Goal: Task Accomplishment & Management: Manage account settings

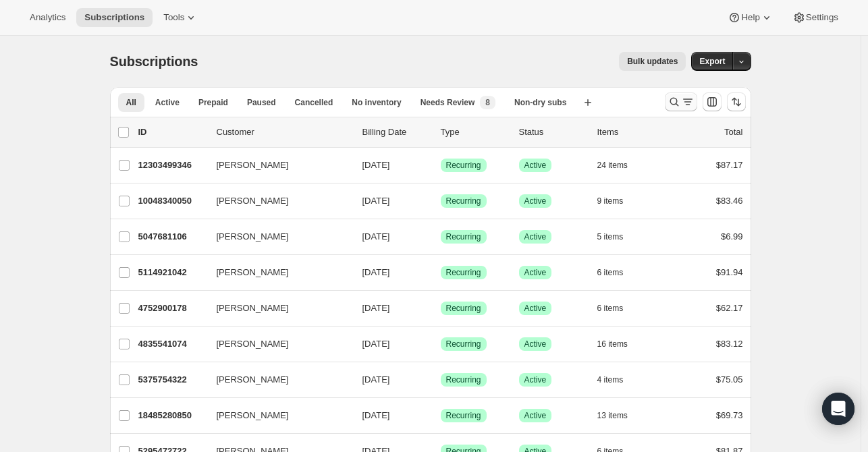
click at [674, 107] on icon "Search and filter results" at bounding box center [673, 101] width 13 height 13
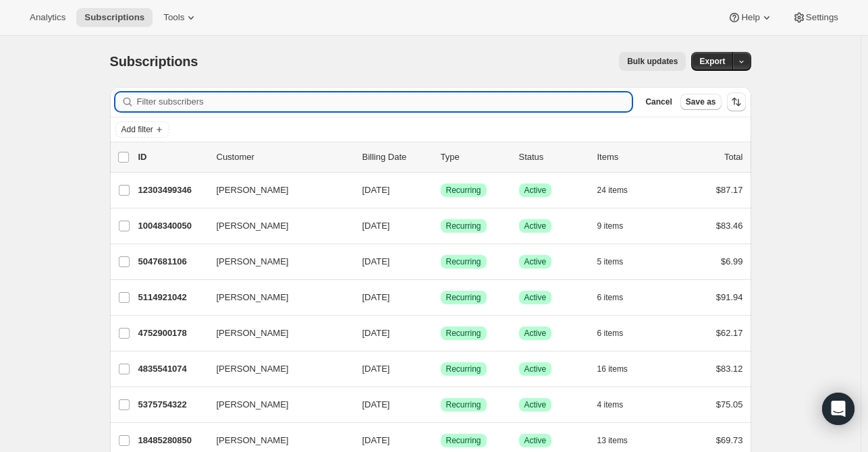
click at [238, 98] on input "Filter subscribers" at bounding box center [384, 101] width 495 height 19
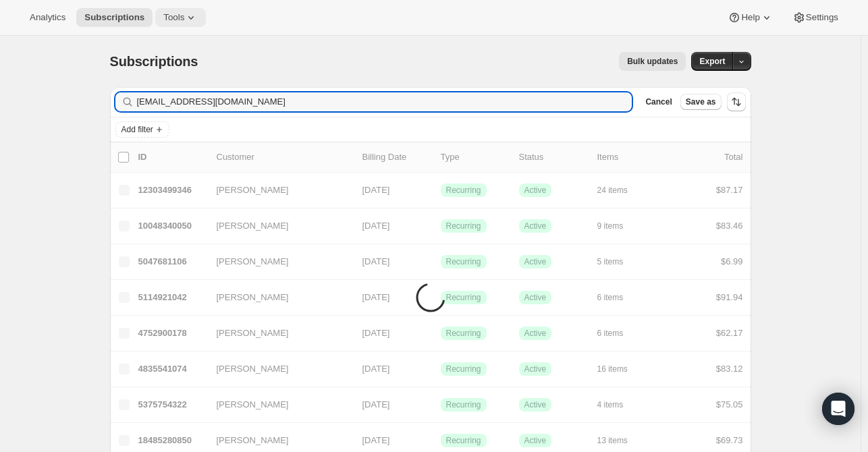
type input "[EMAIL_ADDRESS][DOMAIN_NAME]"
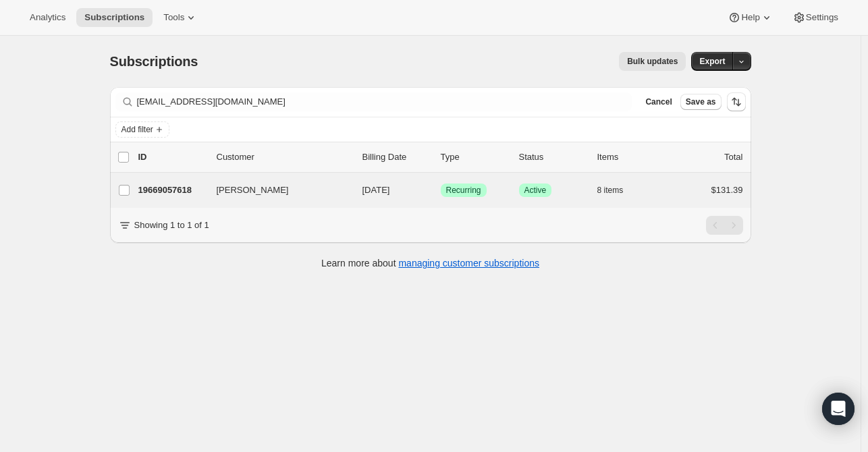
click at [191, 199] on div "[PERSON_NAME] 19669057618 [PERSON_NAME] [DATE] Success Recurring Success Active…" at bounding box center [430, 190] width 641 height 35
click at [192, 190] on p "19669057618" at bounding box center [171, 190] width 67 height 13
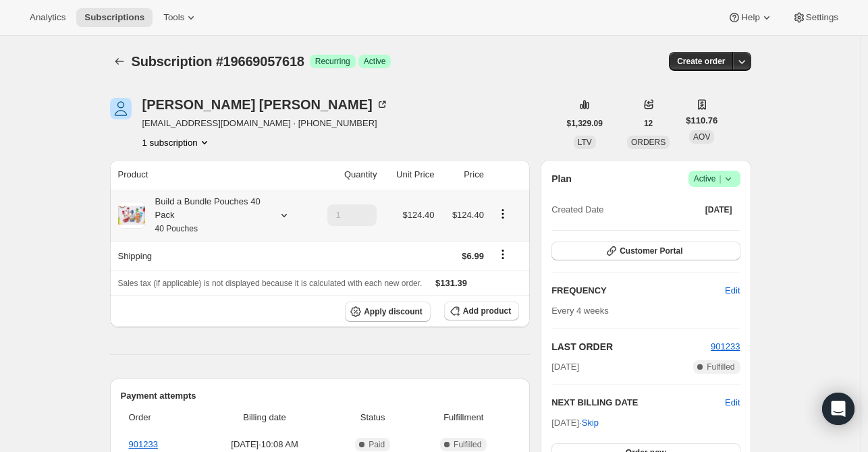
click at [286, 209] on icon at bounding box center [283, 215] width 13 height 13
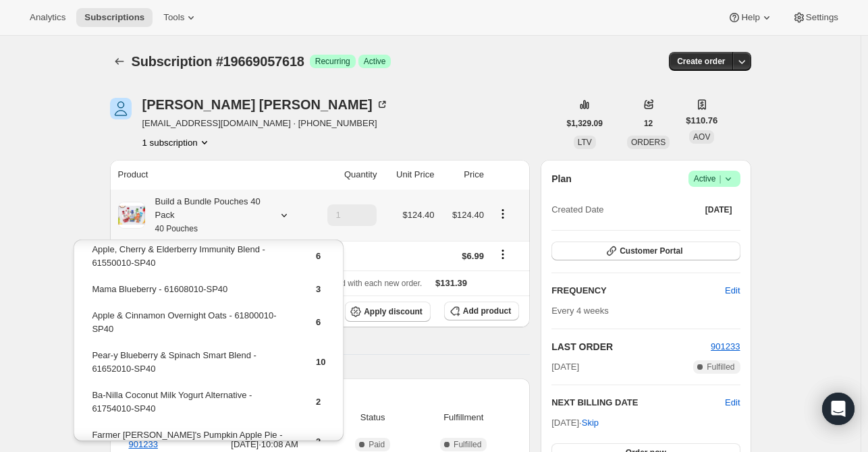
scroll to position [120, 0]
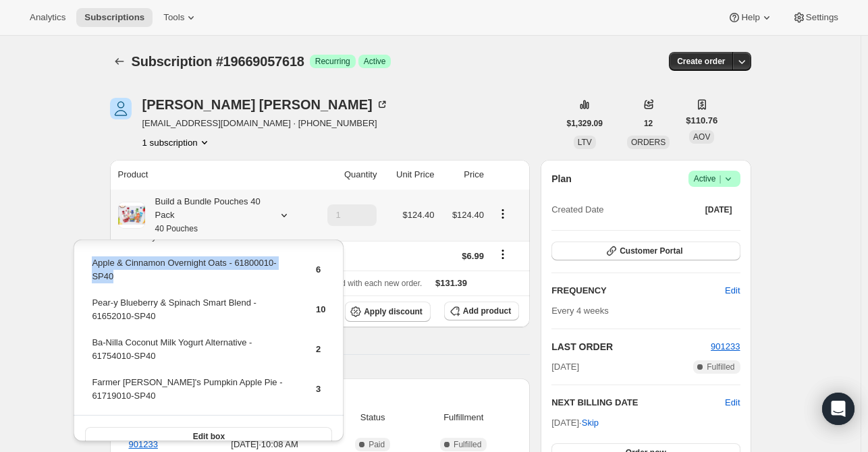
drag, startPoint x: 92, startPoint y: 279, endPoint x: 92, endPoint y: 265, distance: 13.5
click at [92, 265] on td "Apple & Cinnamon Overnight Oats - 61800010-SP40" at bounding box center [192, 275] width 202 height 38
copy td "Apple & Cinnamon Overnight Oats - 61800010-SP40"
click at [496, 314] on span "Add product" at bounding box center [487, 311] width 48 height 11
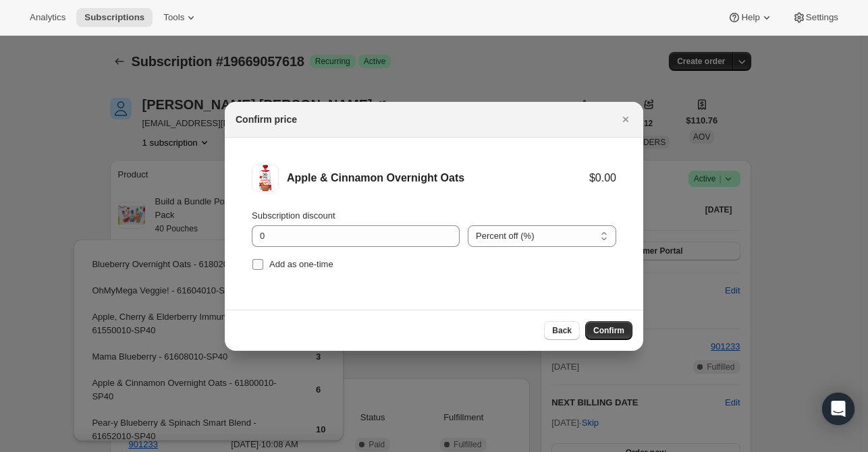
click at [287, 265] on span "Add as one-time" at bounding box center [301, 264] width 64 height 10
click at [263, 265] on input "Add as one-time" at bounding box center [257, 264] width 11 height 11
checkbox input "true"
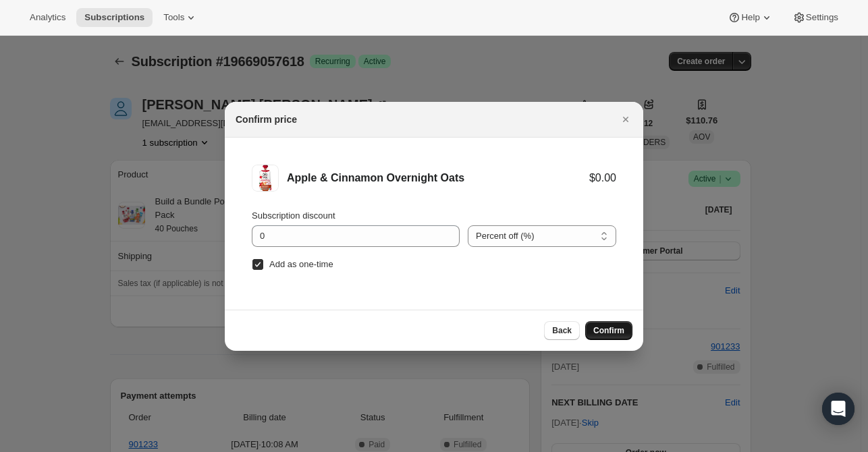
click at [621, 329] on span "Confirm" at bounding box center [608, 330] width 31 height 11
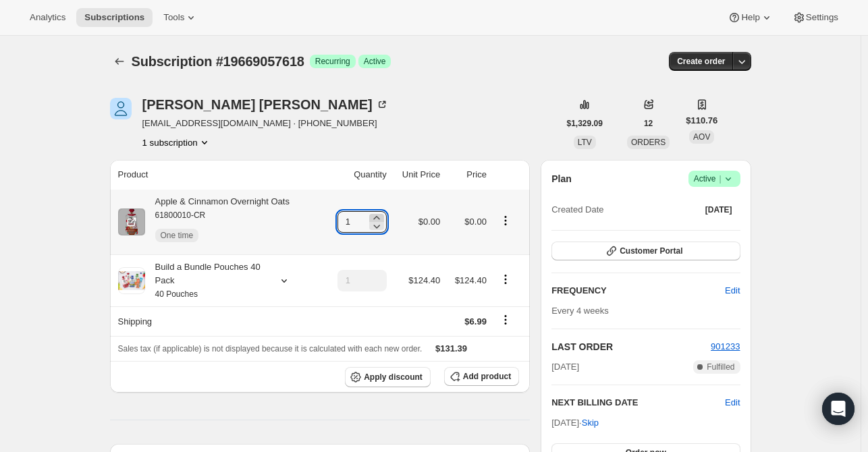
click at [380, 216] on icon at bounding box center [376, 217] width 13 height 13
click at [379, 216] on icon at bounding box center [376, 217] width 13 height 13
type input "4"
click at [126, 65] on icon "Subscriptions" at bounding box center [119, 61] width 13 height 13
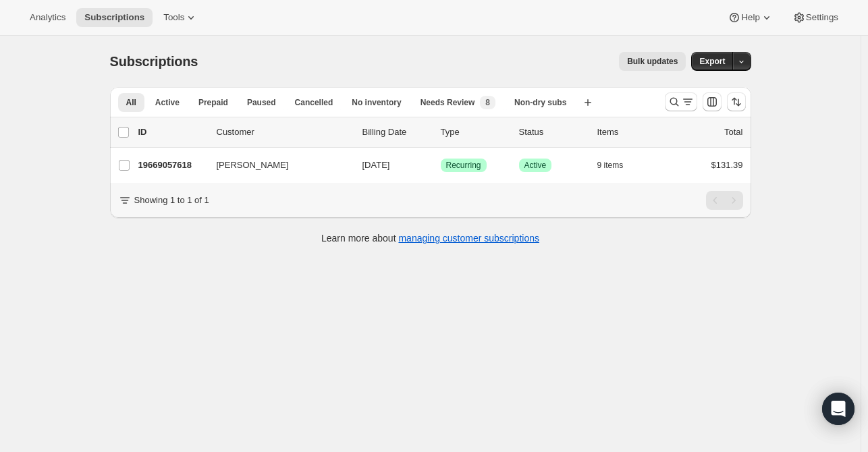
click at [663, 101] on div at bounding box center [705, 101] width 92 height 27
click at [666, 101] on div at bounding box center [705, 101] width 92 height 27
click at [670, 102] on icon "Search and filter results" at bounding box center [673, 101] width 13 height 13
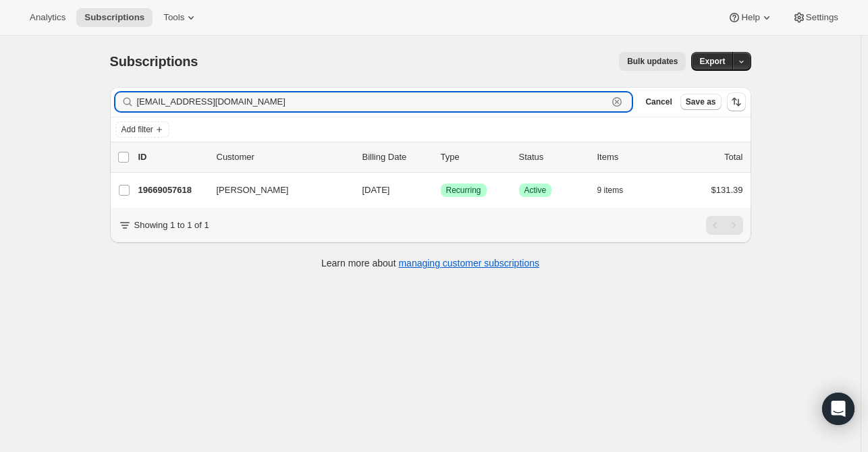
click at [620, 103] on icon "button" at bounding box center [617, 102] width 5 height 5
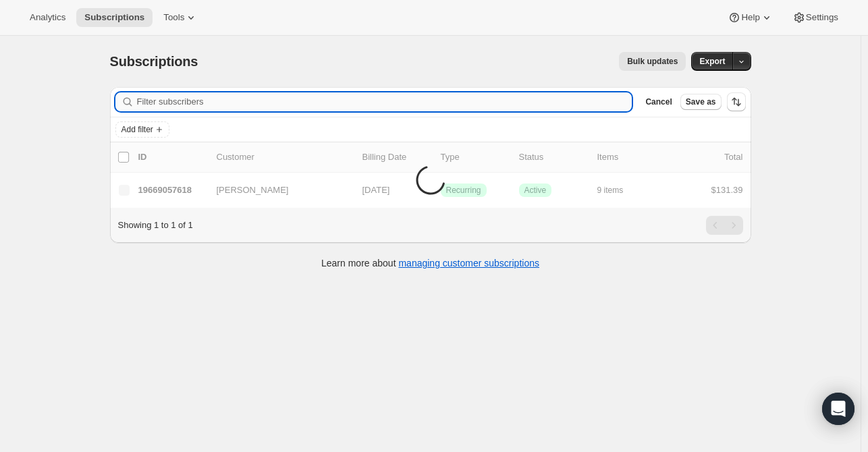
paste input "[EMAIL_ADDRESS][DOMAIN_NAME]"
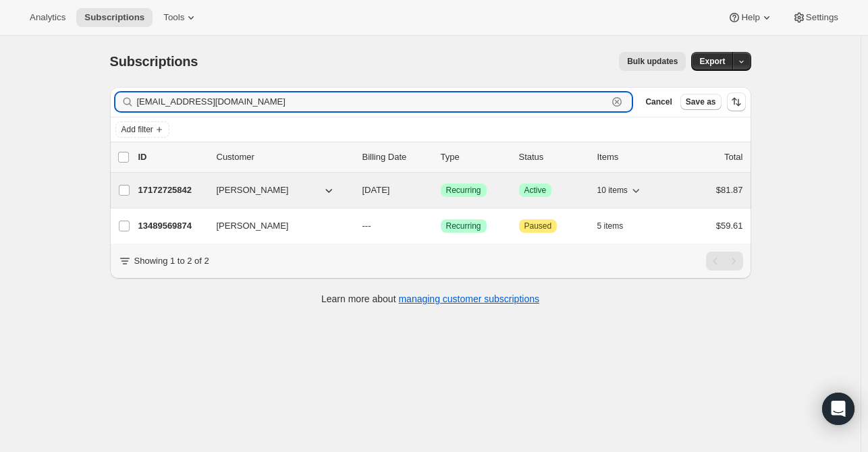
type input "[EMAIL_ADDRESS][DOMAIN_NAME]"
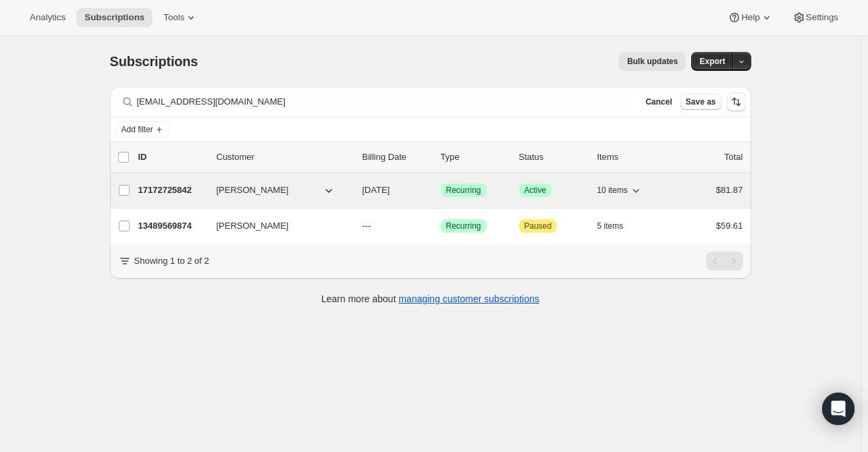
click at [180, 195] on p "17172725842" at bounding box center [171, 190] width 67 height 13
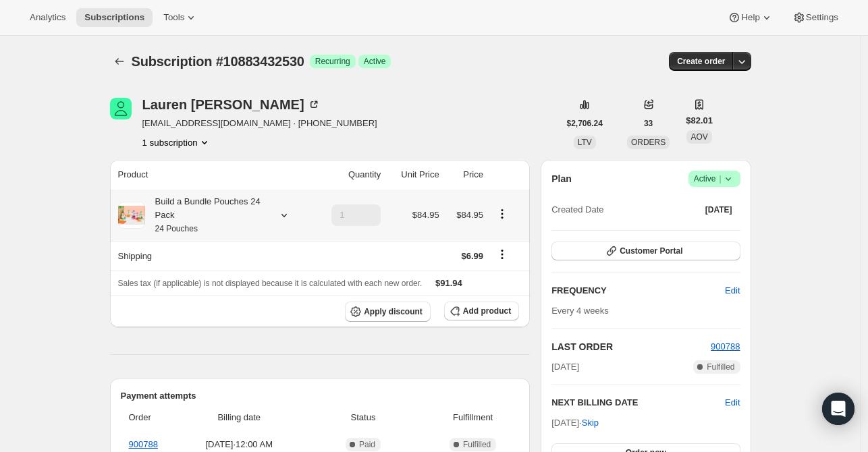
click at [290, 215] on icon at bounding box center [283, 215] width 13 height 13
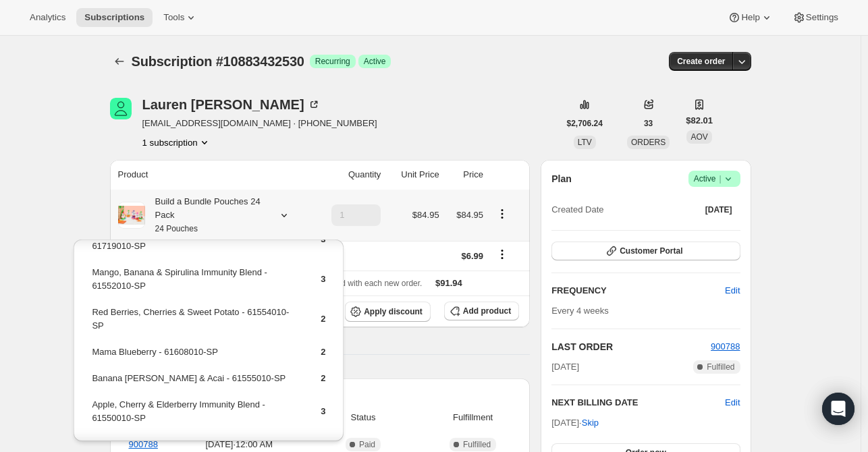
scroll to position [135, 0]
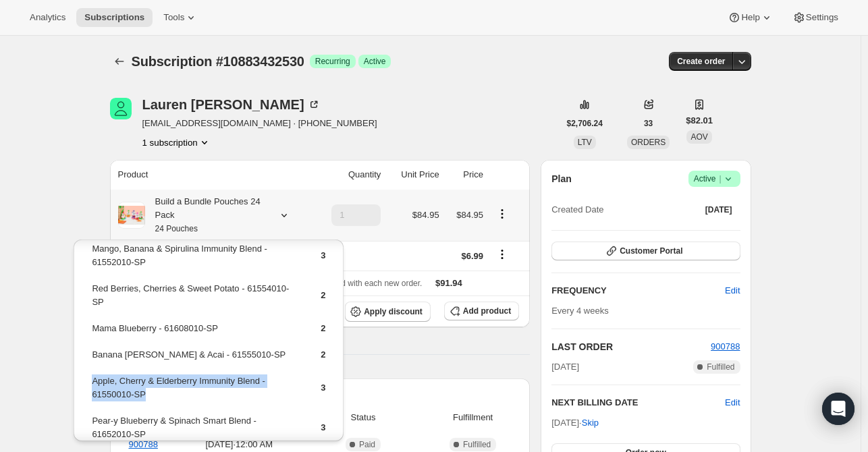
drag, startPoint x: 146, startPoint y: 376, endPoint x: 94, endPoint y: 362, distance: 53.9
click at [94, 374] on td "Apple, Cherry & Elderberry Immunity Blend - 61550010-SP" at bounding box center [194, 393] width 207 height 38
copy td "Apple, Cherry & Elderberry Immunity Blend - 61550010-SP"
click at [476, 311] on span "Add product" at bounding box center [487, 311] width 48 height 11
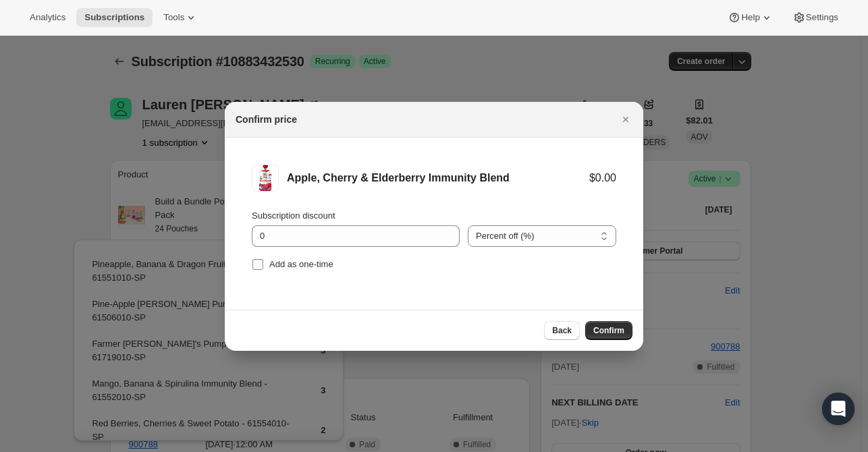
click at [315, 268] on span "Add as one-time" at bounding box center [301, 264] width 64 height 10
click at [263, 268] on input "Add as one-time" at bounding box center [257, 264] width 11 height 11
checkbox input "true"
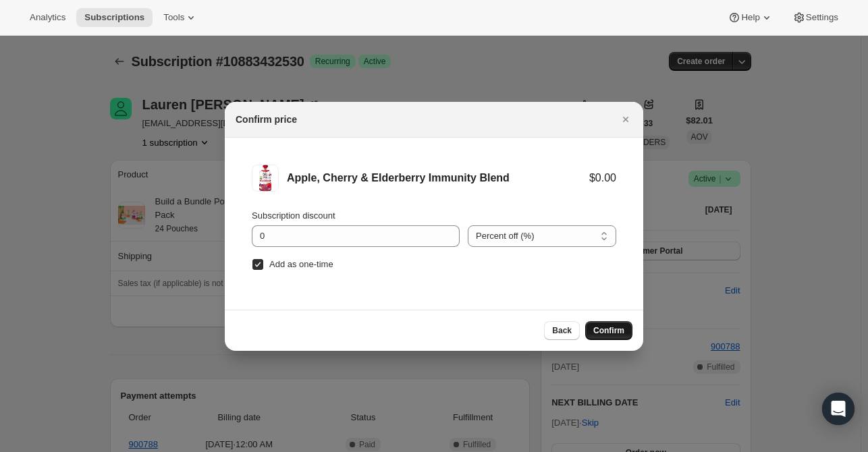
click at [607, 331] on span "Confirm" at bounding box center [608, 330] width 31 height 11
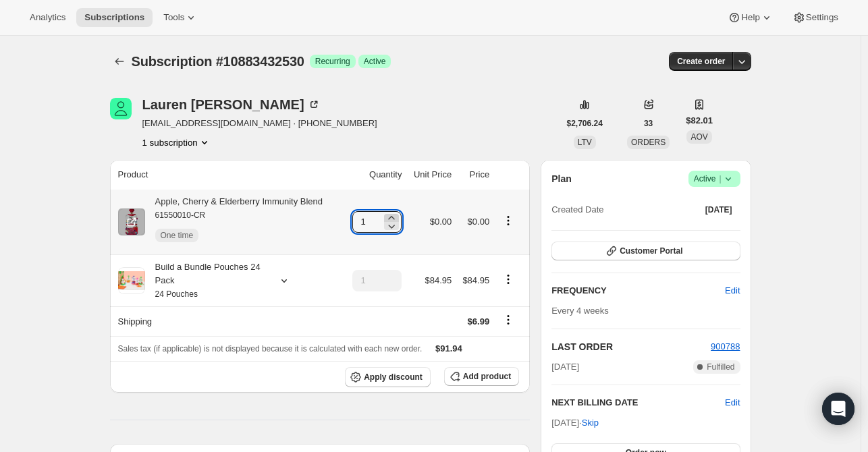
click at [394, 215] on icon at bounding box center [391, 217] width 13 height 13
click at [394, 214] on icon at bounding box center [391, 217] width 13 height 13
type input "3"
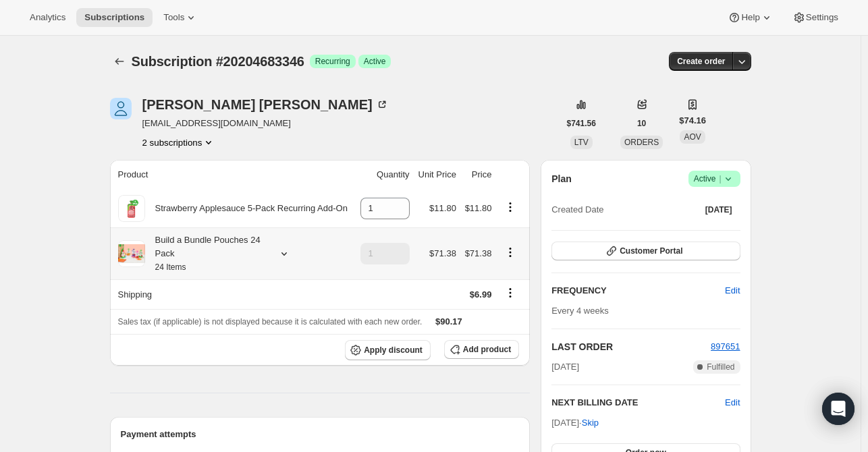
click at [283, 259] on icon at bounding box center [283, 253] width 13 height 13
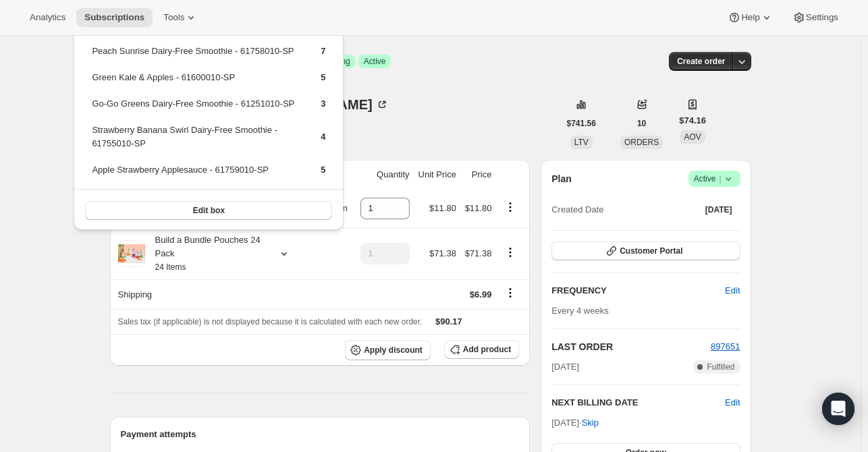
click at [449, 110] on div "Noelle Thomas neraceevents@gmail.com 2 subscriptions" at bounding box center [334, 123] width 449 height 51
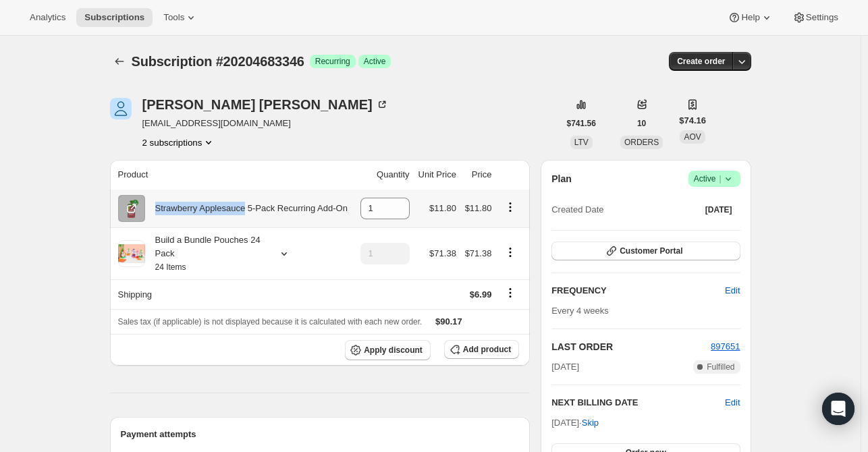
drag, startPoint x: 247, startPoint y: 209, endPoint x: 157, endPoint y: 211, distance: 89.8
click at [157, 211] on div "Strawberry Applesauce 5-Pack Recurring Add-On" at bounding box center [246, 208] width 202 height 13
copy div "Strawberry Applesauce"
click at [505, 350] on span "Add product" at bounding box center [487, 349] width 48 height 11
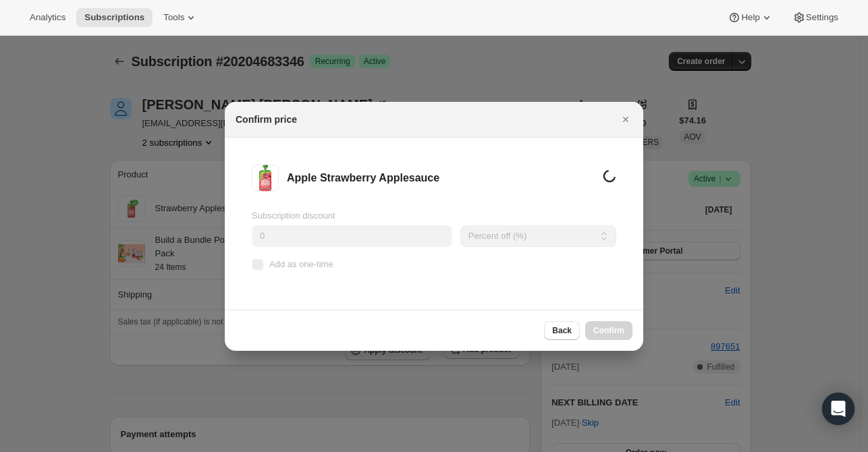
click at [288, 268] on span "Add as one-time" at bounding box center [301, 264] width 64 height 10
click at [263, 268] on input "Add as one-time" at bounding box center [257, 264] width 11 height 11
click at [288, 268] on span "Add as one-time" at bounding box center [301, 264] width 64 height 10
click at [263, 268] on input "Add as one-time" at bounding box center [257, 264] width 11 height 11
click at [288, 268] on span "Add as one-time" at bounding box center [301, 264] width 64 height 10
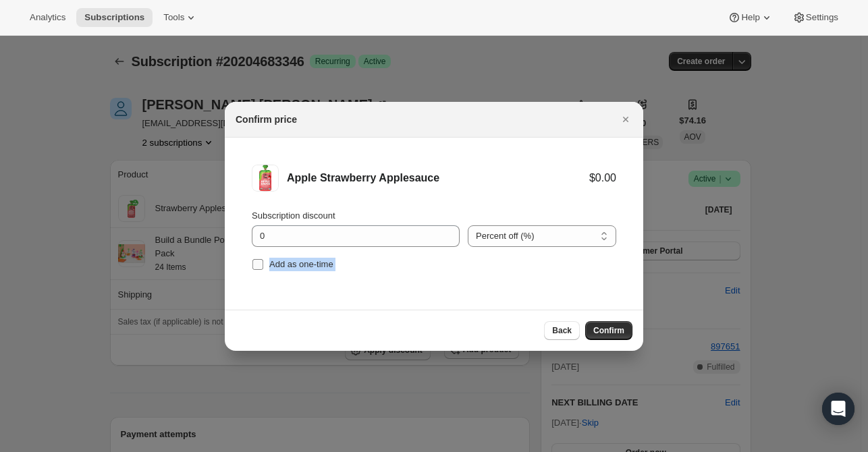
click at [263, 268] on input "Add as one-time" at bounding box center [257, 264] width 11 height 11
checkbox input "true"
click at [613, 335] on span "Confirm" at bounding box center [608, 330] width 31 height 11
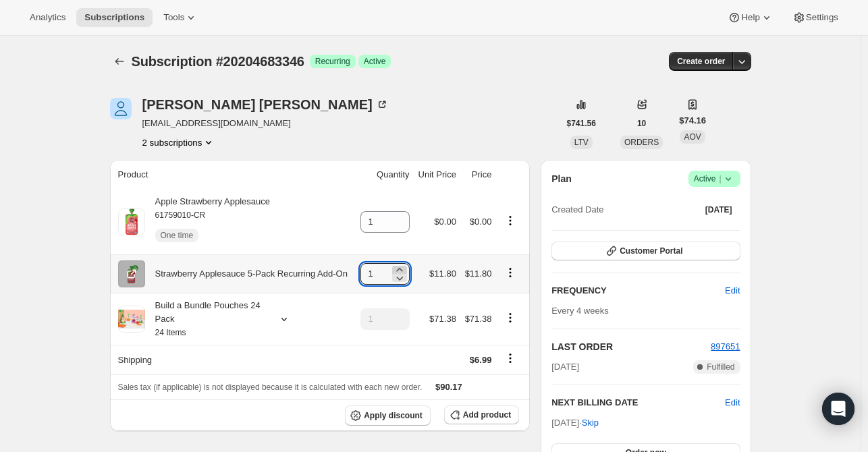
click at [397, 270] on icon at bounding box center [399, 269] width 13 height 13
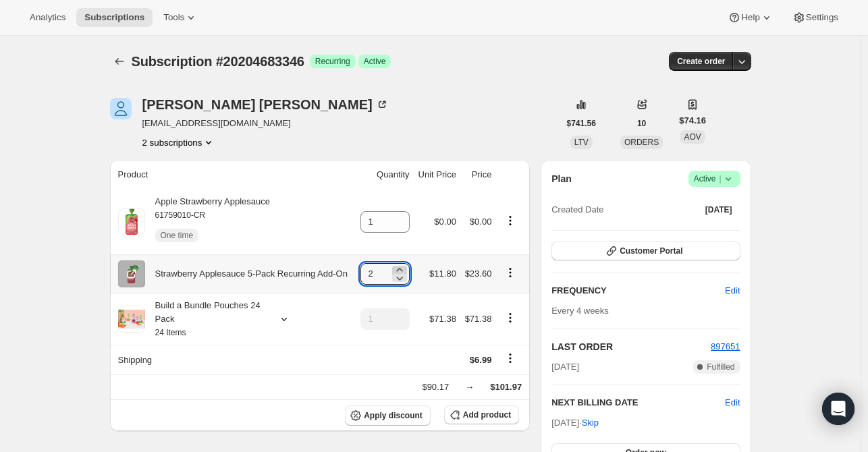
click at [397, 270] on icon at bounding box center [399, 269] width 13 height 13
drag, startPoint x: 512, startPoint y: 142, endPoint x: 509, endPoint y: 125, distance: 17.8
click at [512, 142] on div "Noelle Thomas neraceevents@gmail.com 2 subscriptions" at bounding box center [334, 123] width 449 height 51
type input "1"
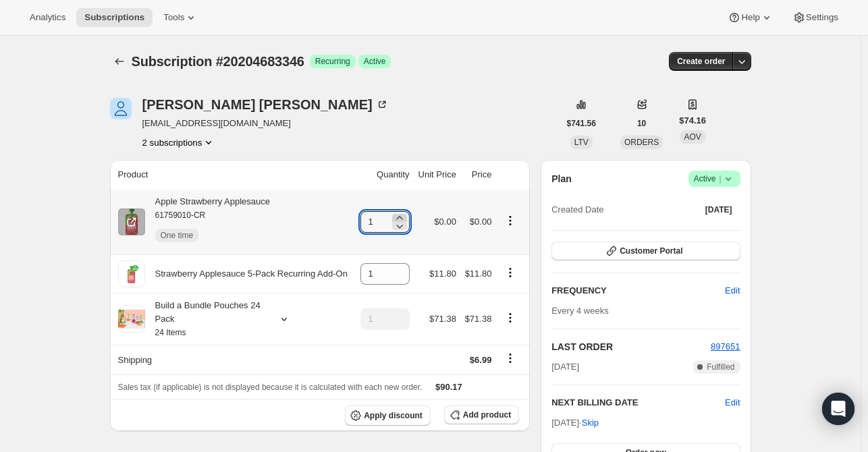
click at [404, 212] on icon at bounding box center [399, 217] width 13 height 13
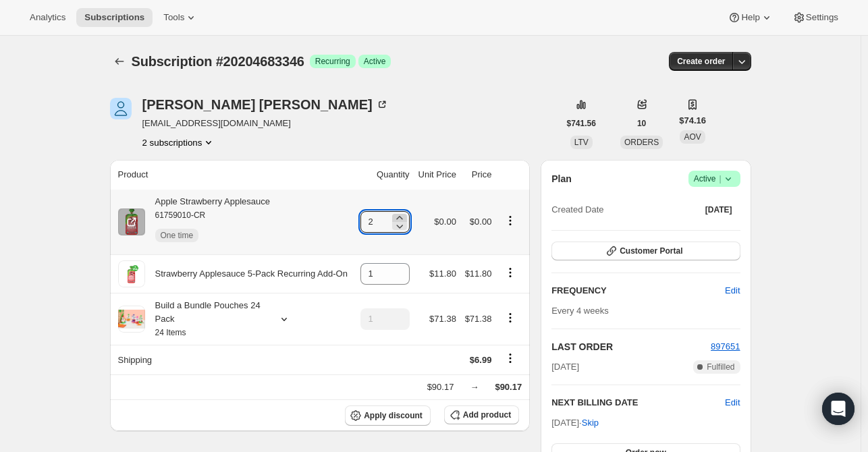
click at [402, 217] on icon at bounding box center [399, 217] width 6 height 3
type input "4"
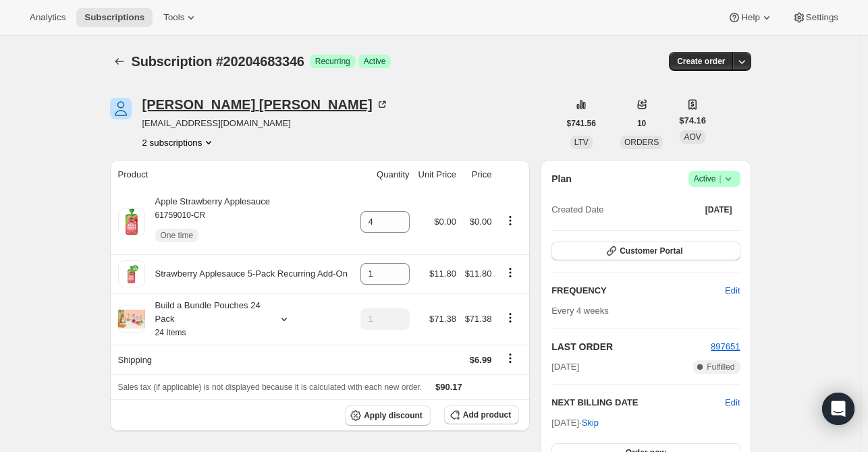
click at [209, 101] on div "Noelle Thomas" at bounding box center [265, 104] width 246 height 13
click at [120, 59] on icon "Subscriptions" at bounding box center [119, 61] width 9 height 7
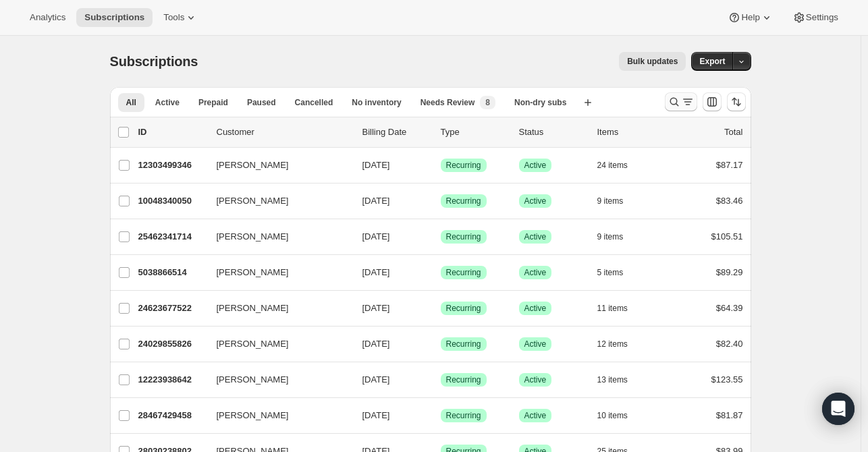
click at [675, 102] on icon "Search and filter results" at bounding box center [673, 101] width 13 height 13
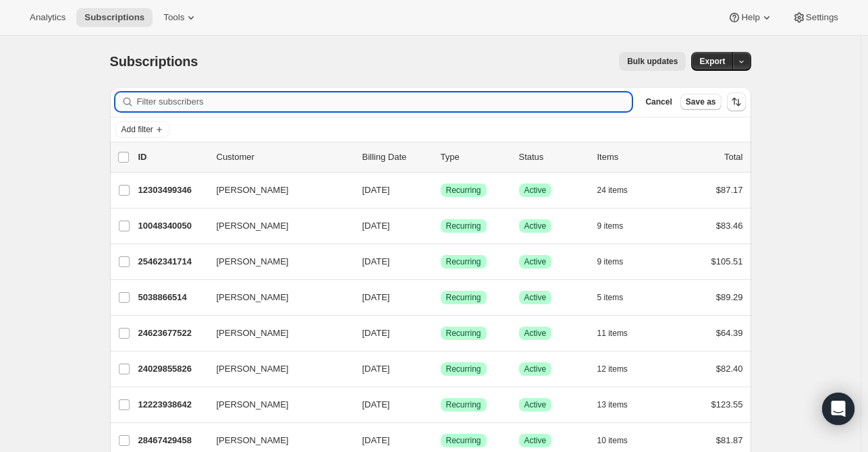
click at [402, 105] on input "Filter subscribers" at bounding box center [384, 101] width 495 height 19
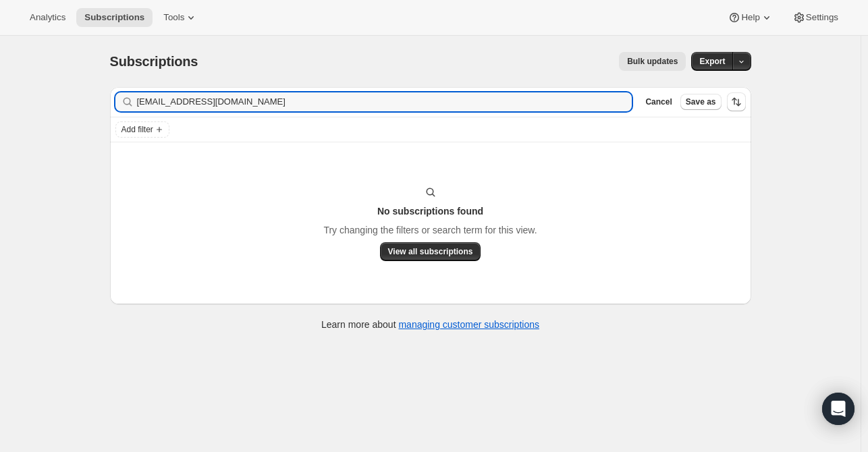
type input "hardinshauna@gmail.com"
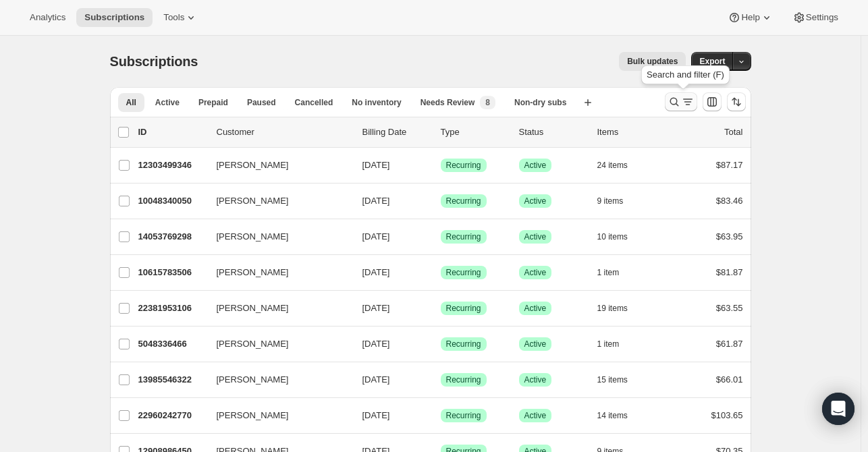
click at [678, 101] on icon "Search and filter results" at bounding box center [673, 101] width 13 height 13
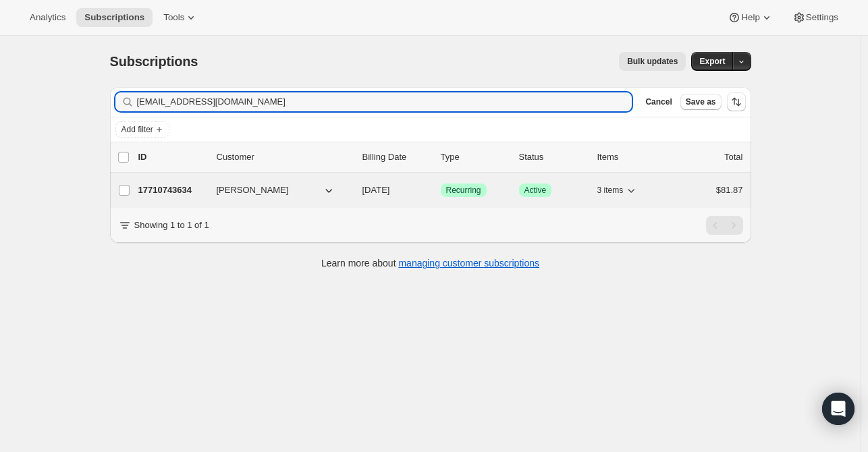
type input "lrichman713@gmail.com"
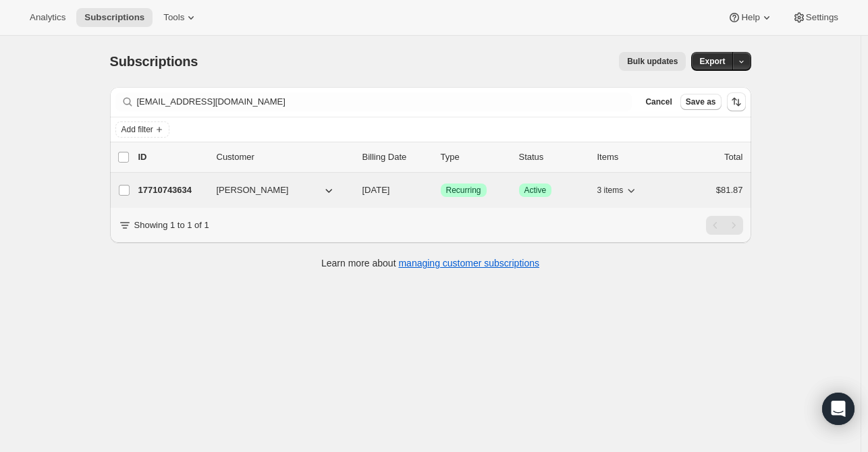
click at [192, 192] on p "17710743634" at bounding box center [171, 190] width 67 height 13
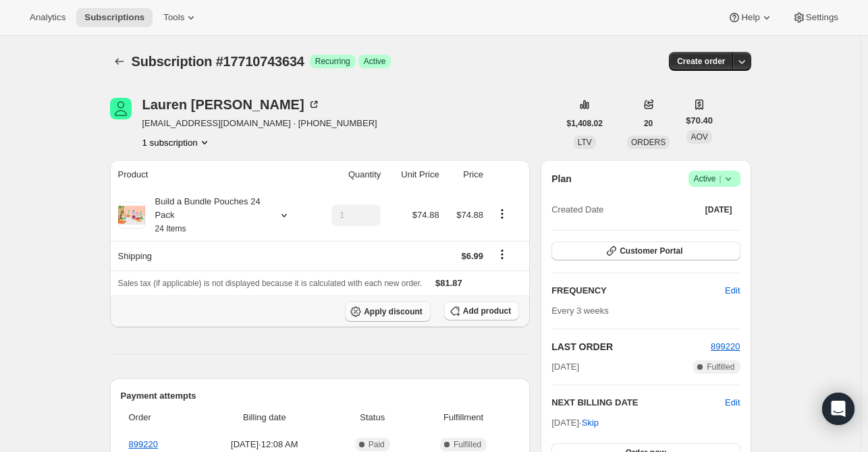
click at [408, 311] on span "Apply discount" at bounding box center [393, 311] width 59 height 11
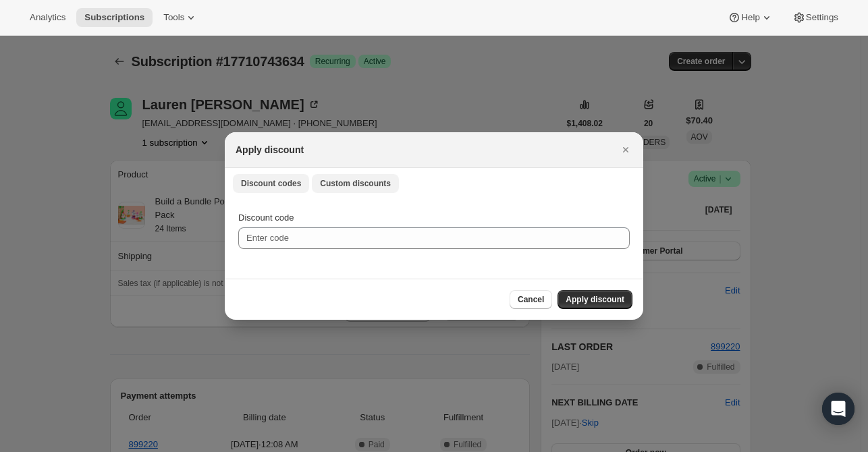
click at [362, 176] on button "Custom discounts" at bounding box center [355, 183] width 87 height 19
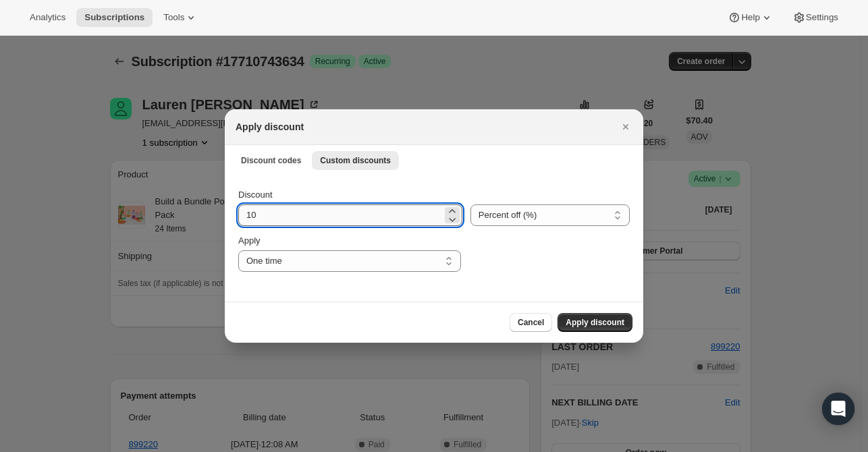
click at [348, 219] on input "10" at bounding box center [340, 215] width 204 height 22
type input "100"
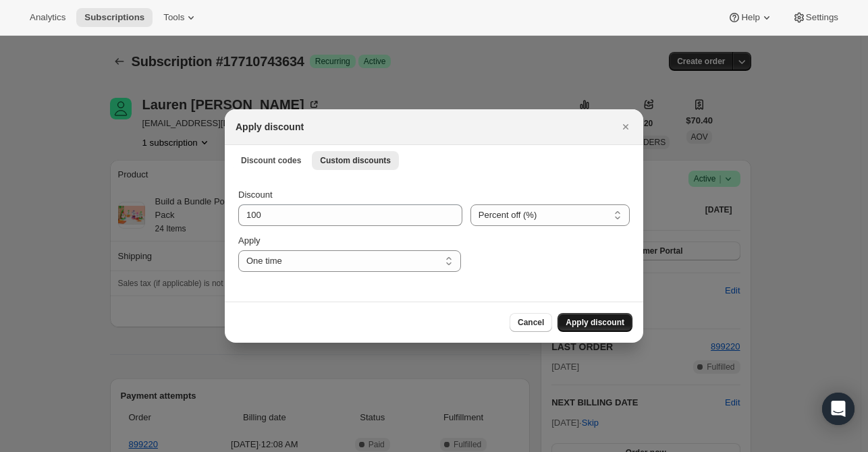
click at [624, 319] on span "Apply discount" at bounding box center [595, 322] width 59 height 11
